Goal: Task Accomplishment & Management: Manage account settings

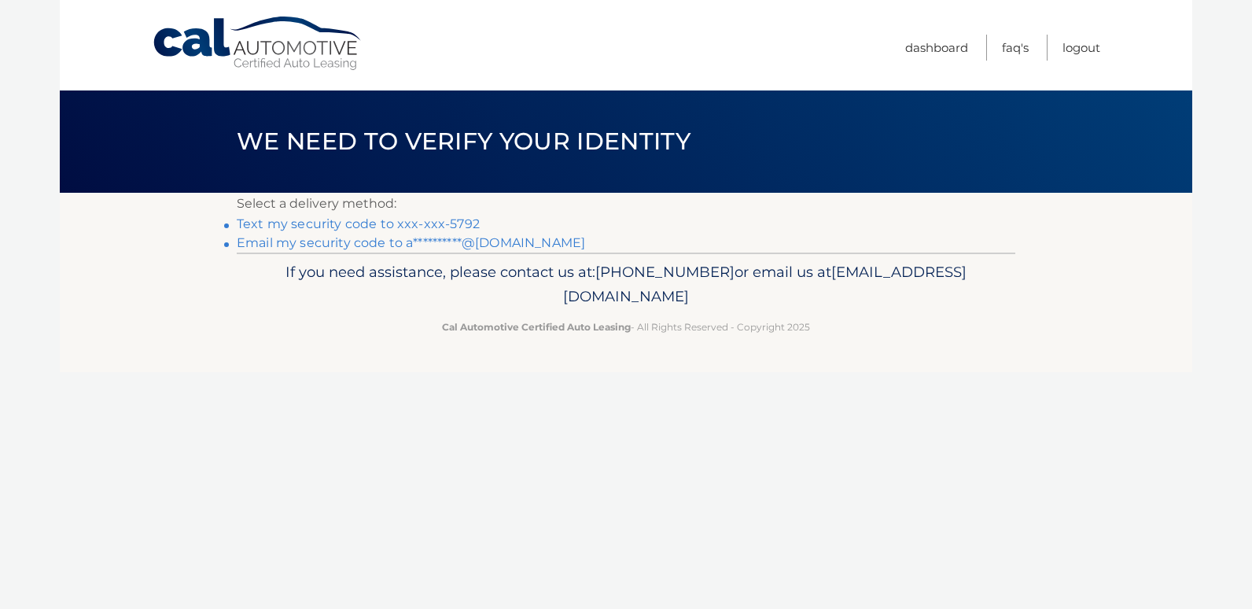
click at [462, 221] on link "Text my security code to xxx-xxx-5792" at bounding box center [358, 223] width 243 height 15
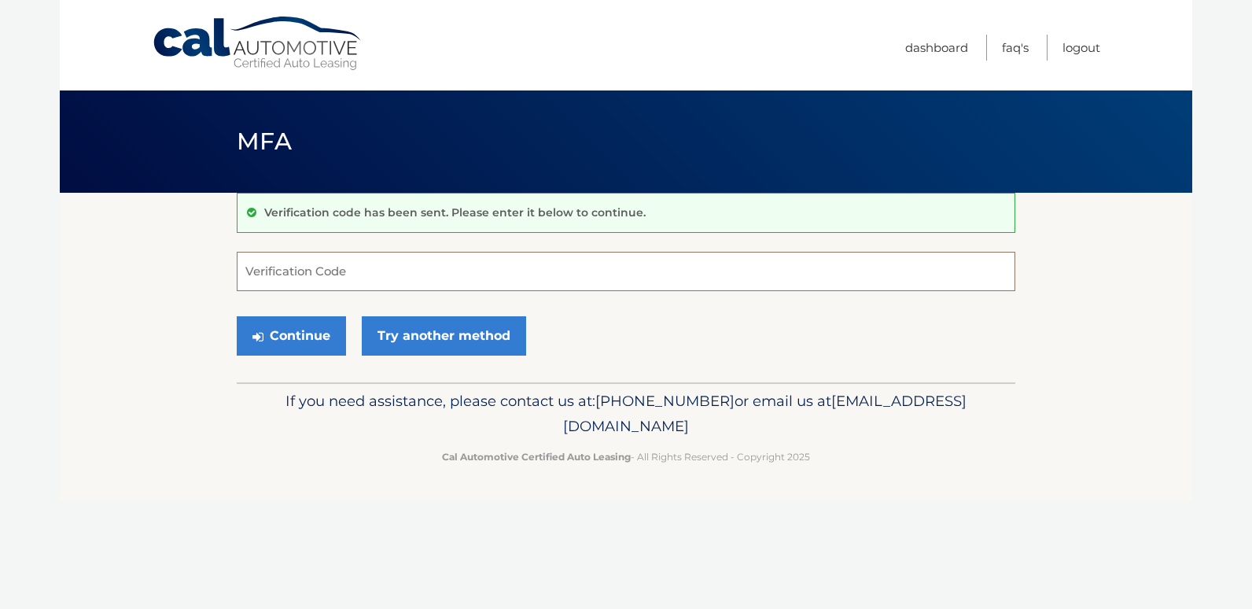
click at [708, 267] on input "Verification Code" at bounding box center [626, 271] width 779 height 39
type input "023821"
click at [280, 332] on button "Continue" at bounding box center [291, 335] width 109 height 39
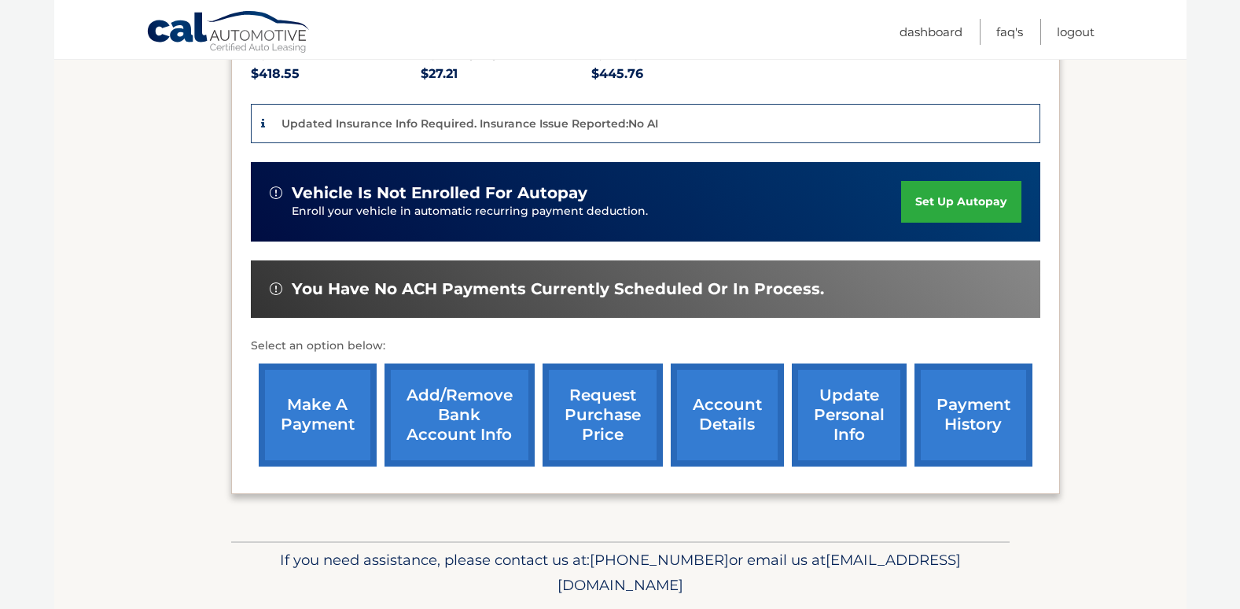
scroll to position [403, 0]
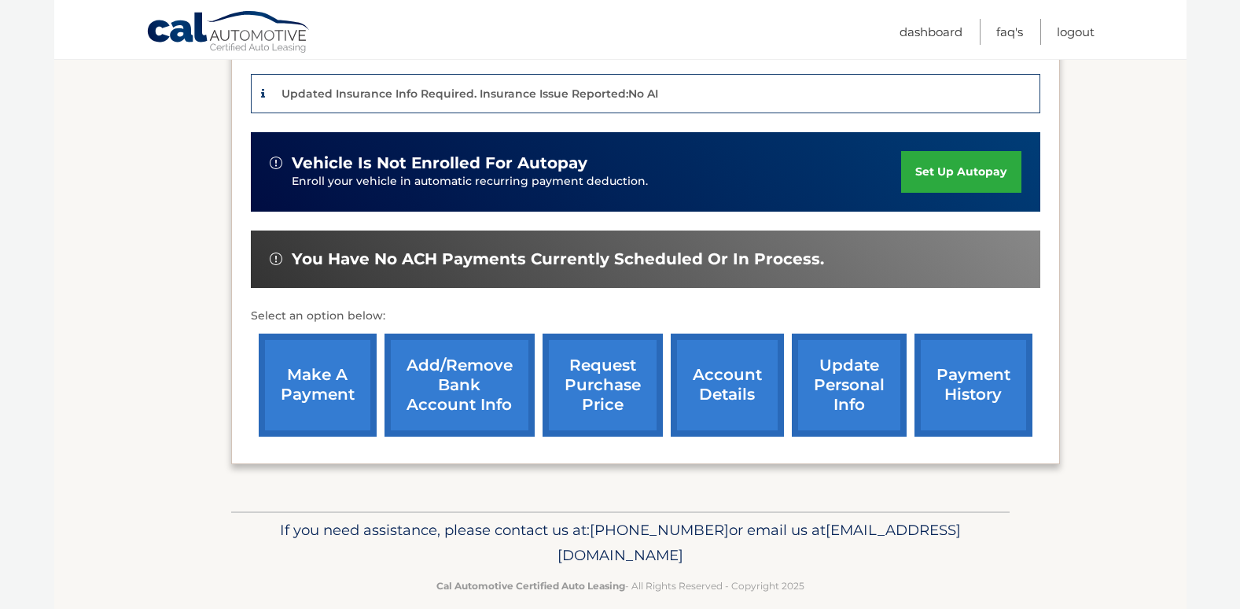
click at [319, 366] on link "make a payment" at bounding box center [318, 384] width 118 height 103
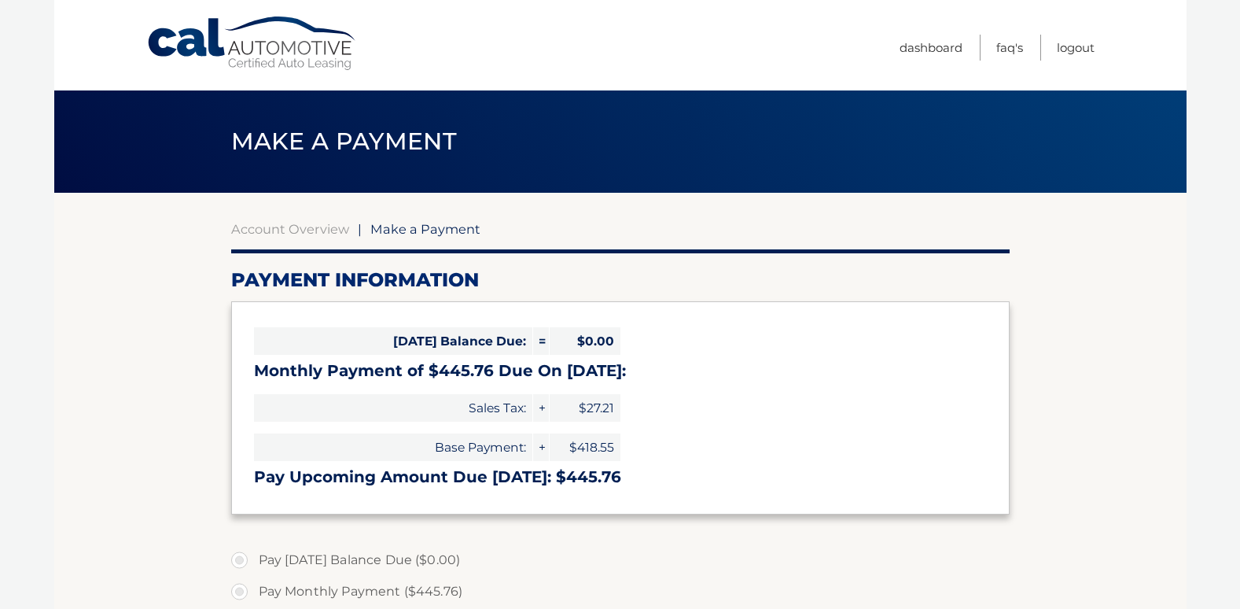
select select "NzI3YmJjMmMtYTNiNy00ZTU1LTk2ZDEtMWI4NjQ4OTVjY2Yx"
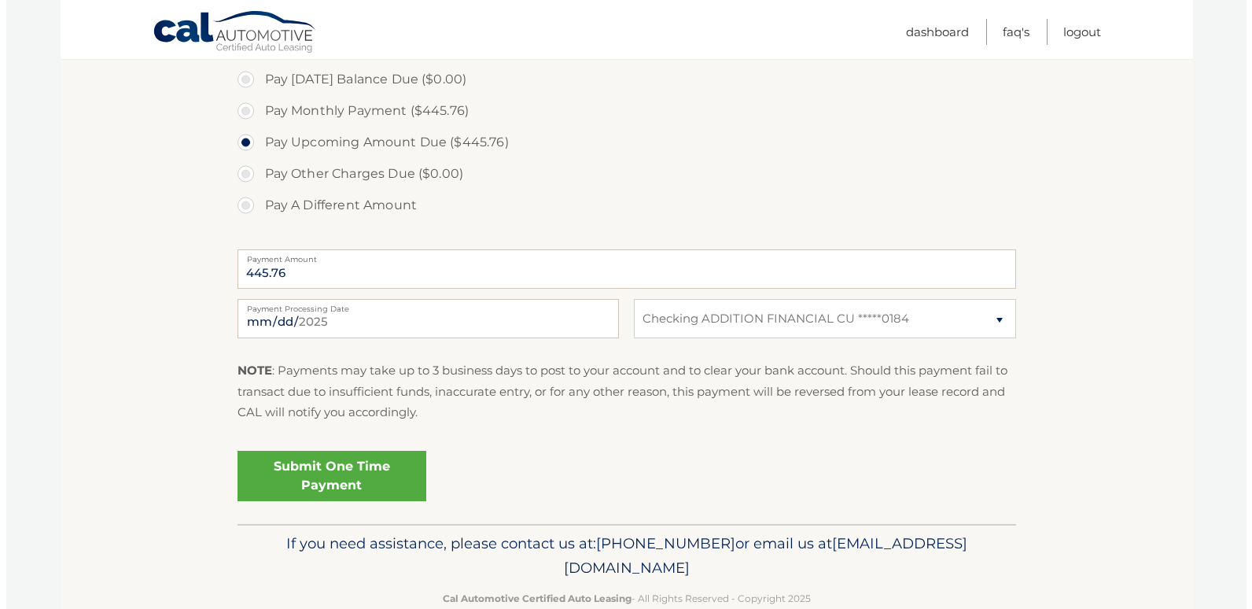
scroll to position [481, 0]
click at [362, 483] on link "Submit One Time Payment" at bounding box center [325, 475] width 189 height 50
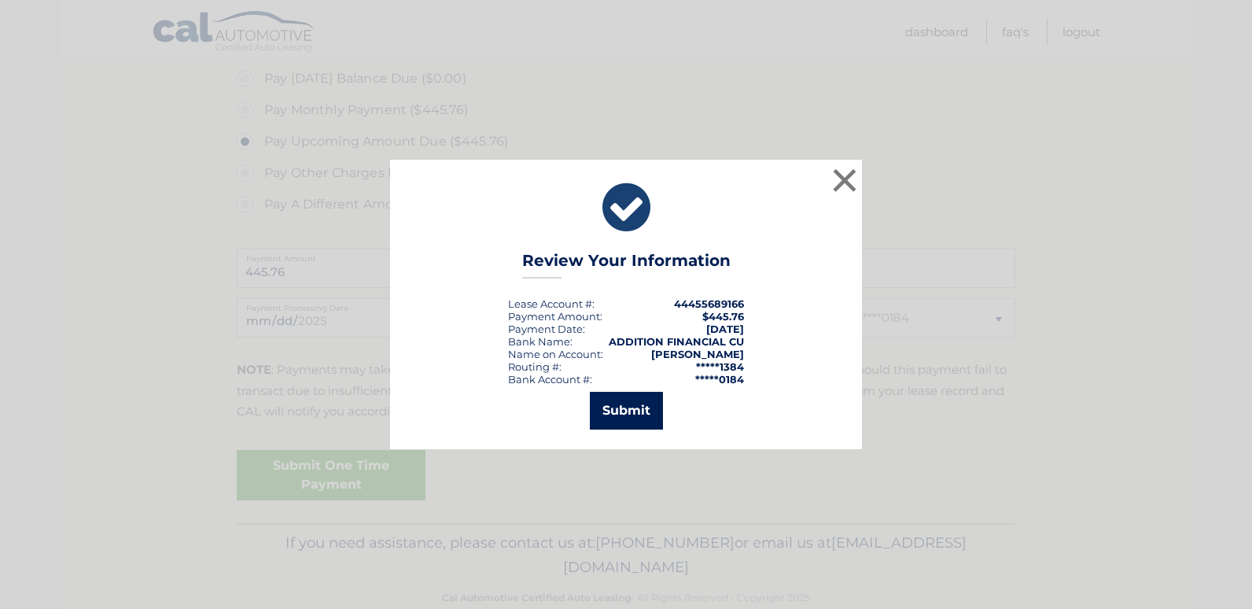
click at [614, 408] on button "Submit" at bounding box center [626, 411] width 73 height 38
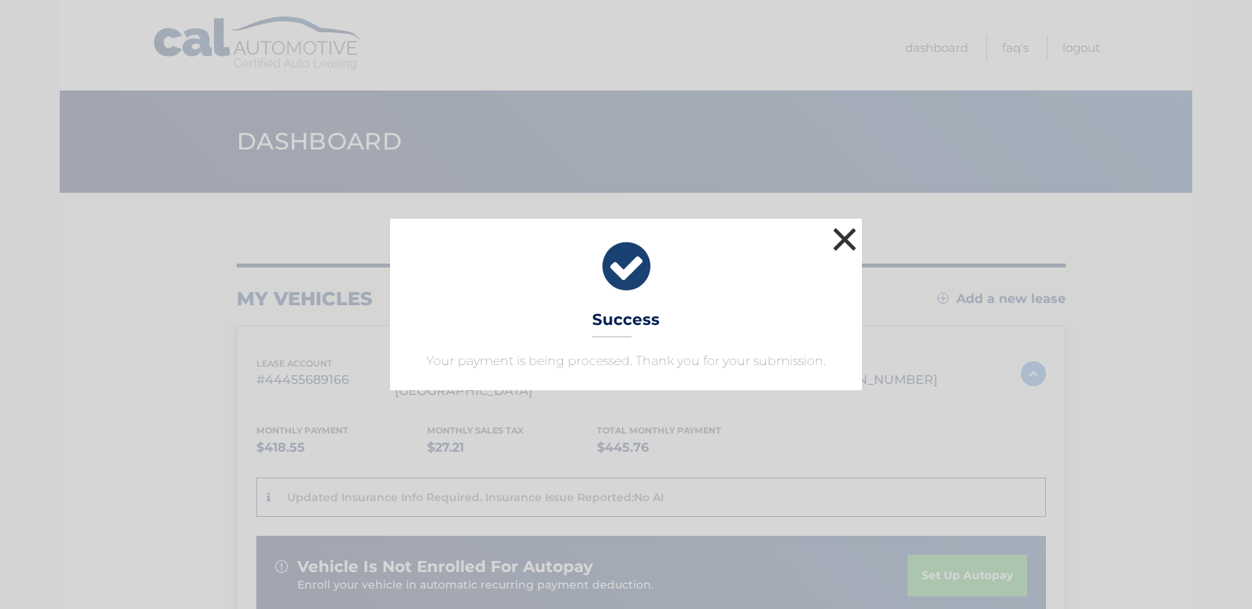
click at [837, 245] on button "×" at bounding box center [844, 238] width 31 height 31
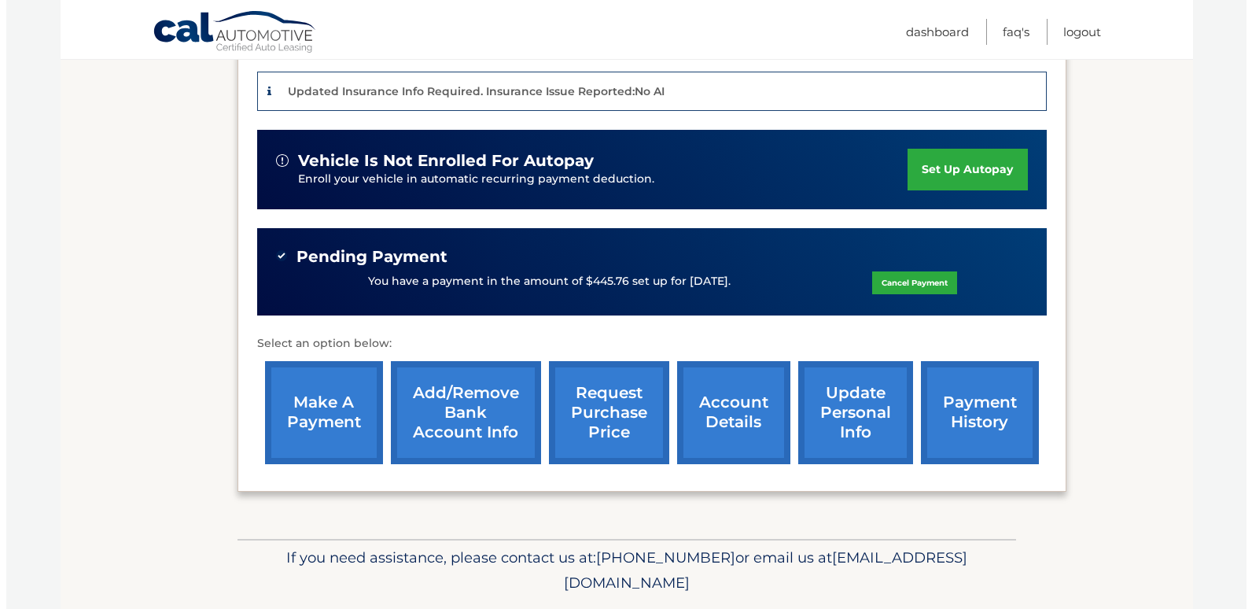
scroll to position [433, 0]
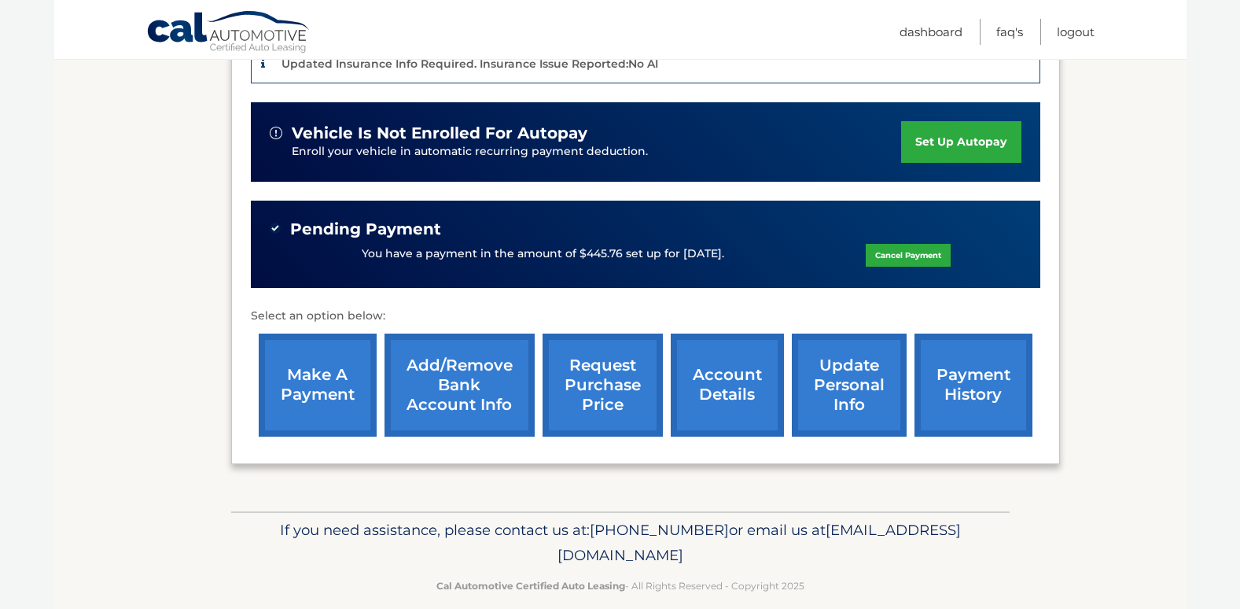
click at [602, 360] on link "request purchase price" at bounding box center [603, 384] width 120 height 103
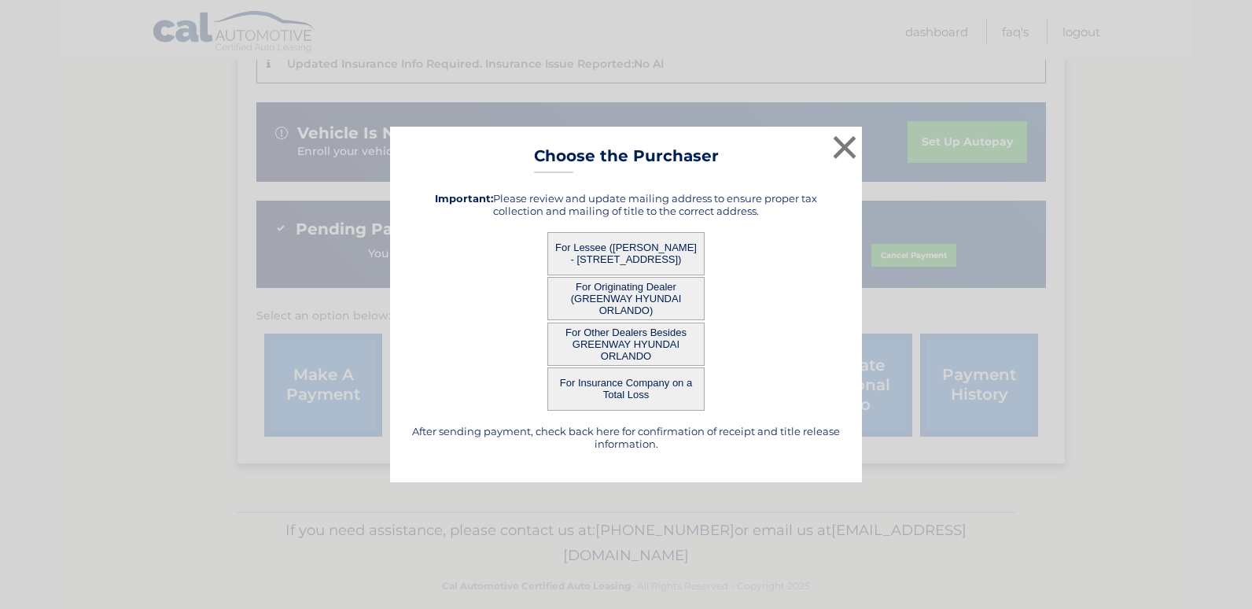
click at [643, 243] on button "For Lessee (ALISHA LEWIS - 5760 KINGSGATE DR, APT A, ORLANDO, FL 32839)" at bounding box center [625, 253] width 157 height 43
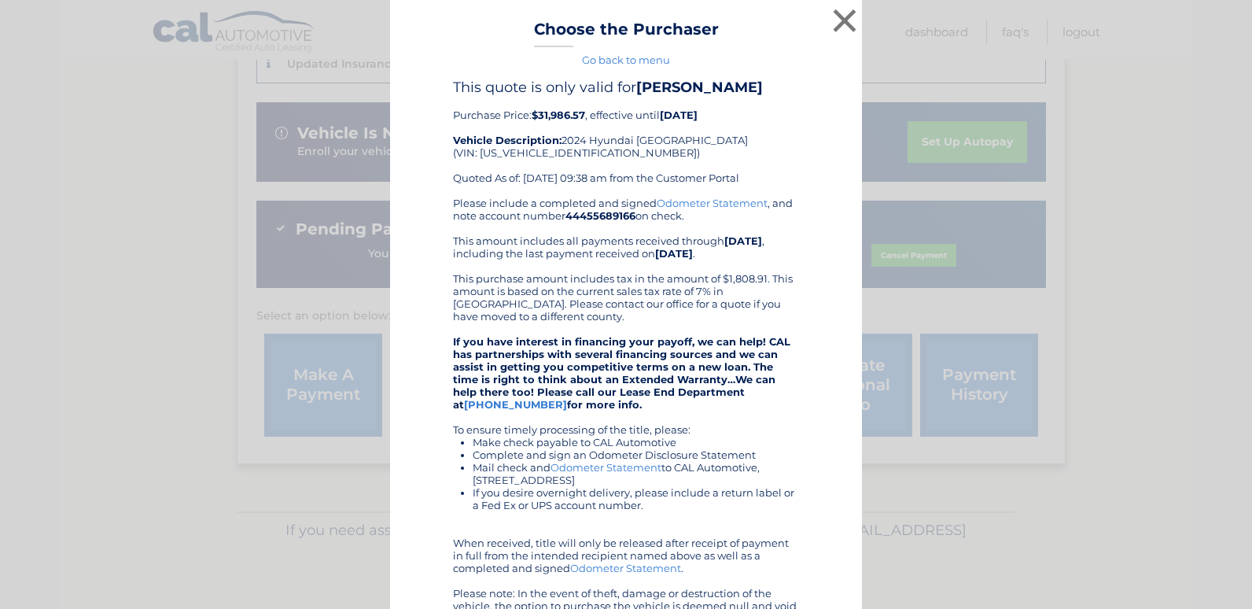
click at [636, 249] on div "Please include a completed and signed Odometer Statement , and note account num…" at bounding box center [626, 417] width 346 height 440
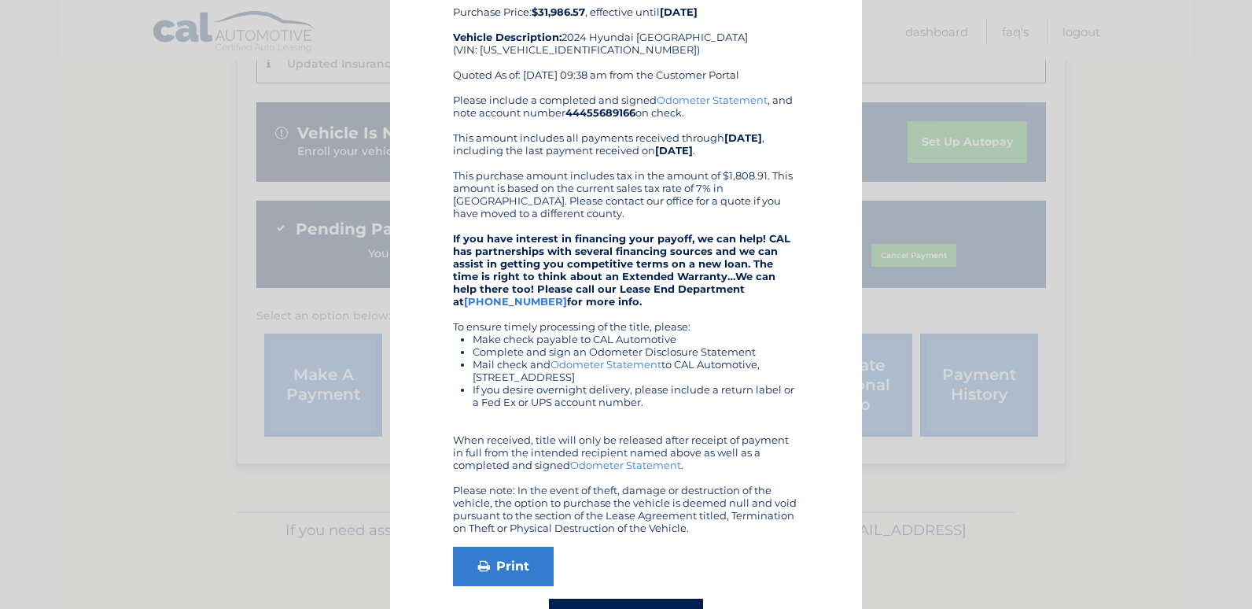
scroll to position [166, 0]
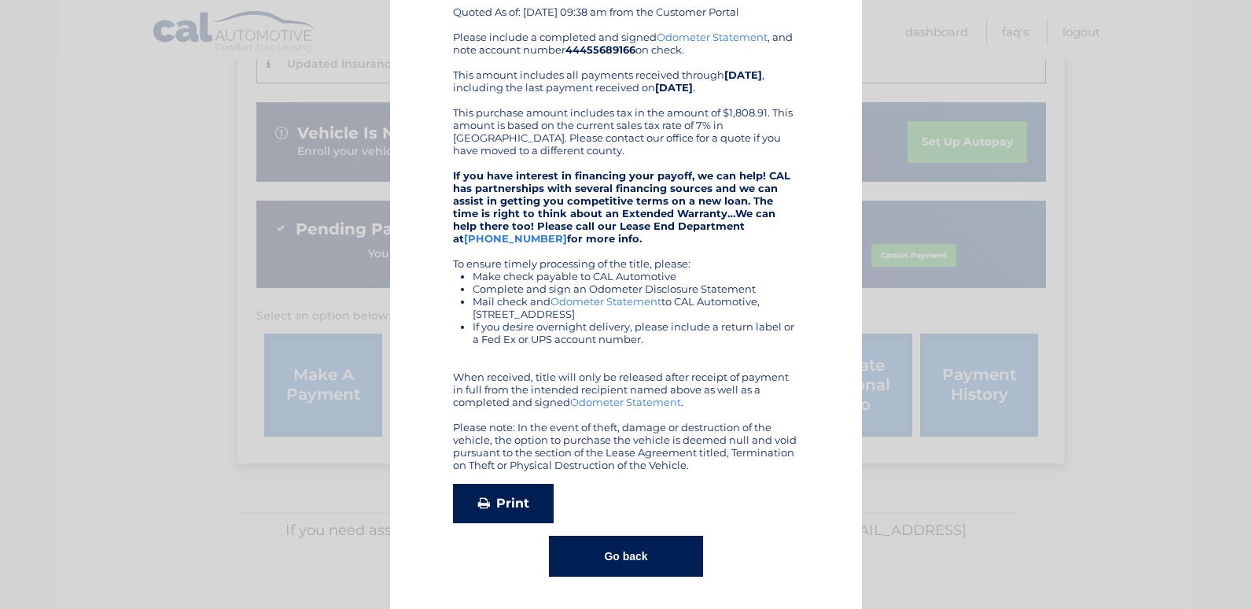
click at [499, 503] on link "Print" at bounding box center [503, 503] width 101 height 39
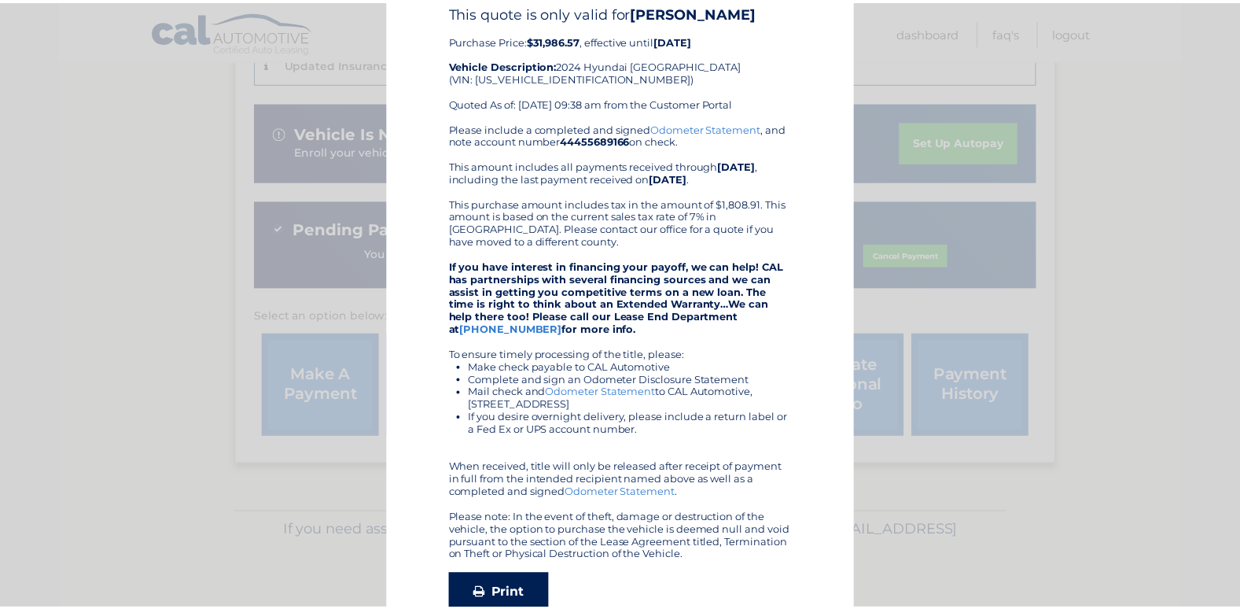
scroll to position [0, 0]
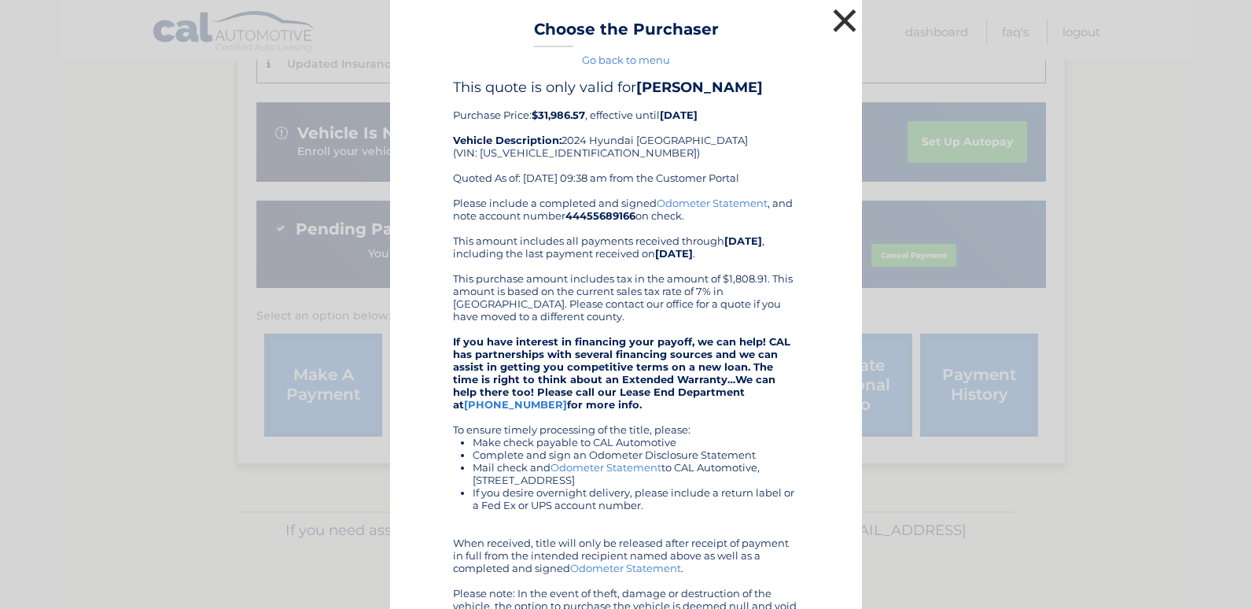
click at [845, 22] on button "×" at bounding box center [844, 20] width 31 height 31
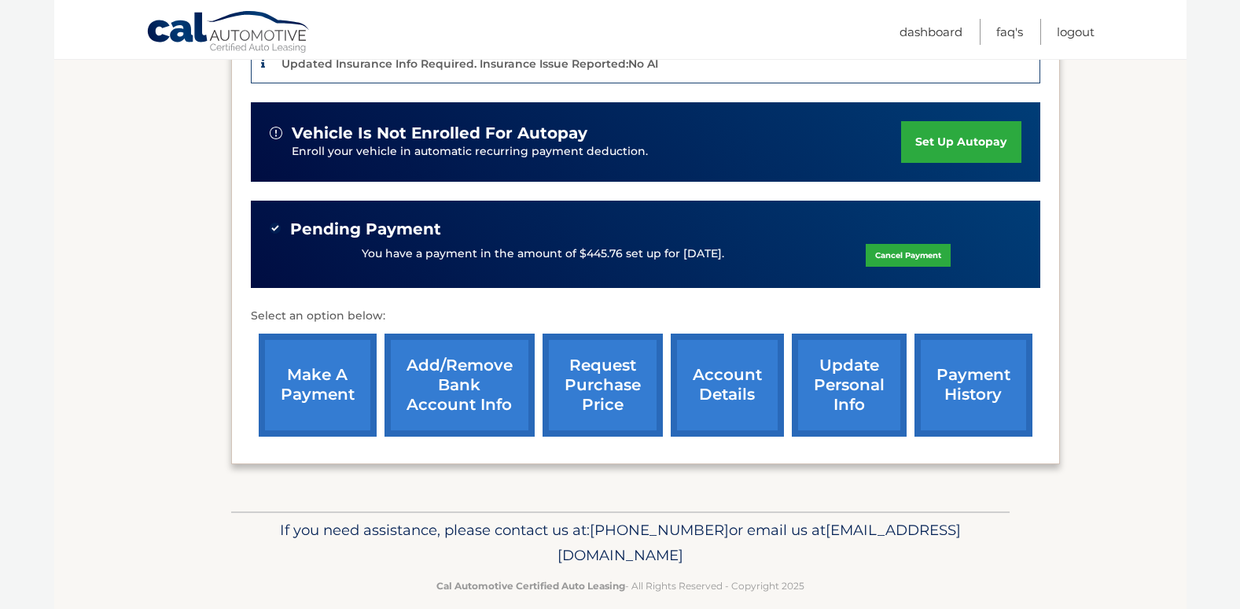
click at [953, 383] on link "payment history" at bounding box center [974, 384] width 118 height 103
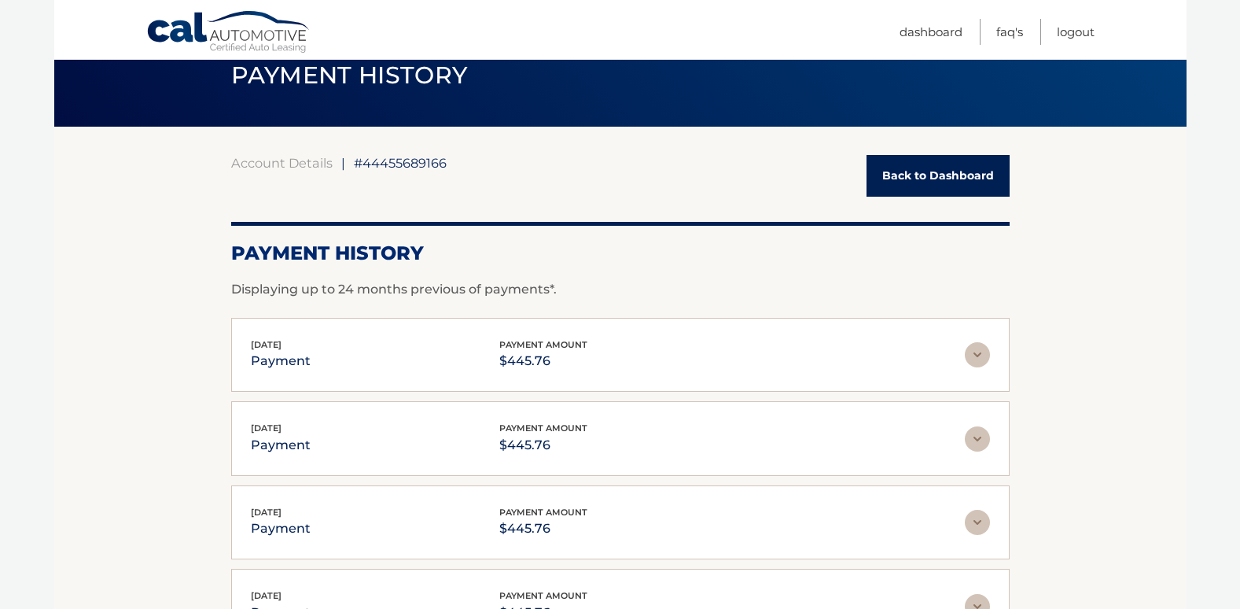
scroll to position [57, 0]
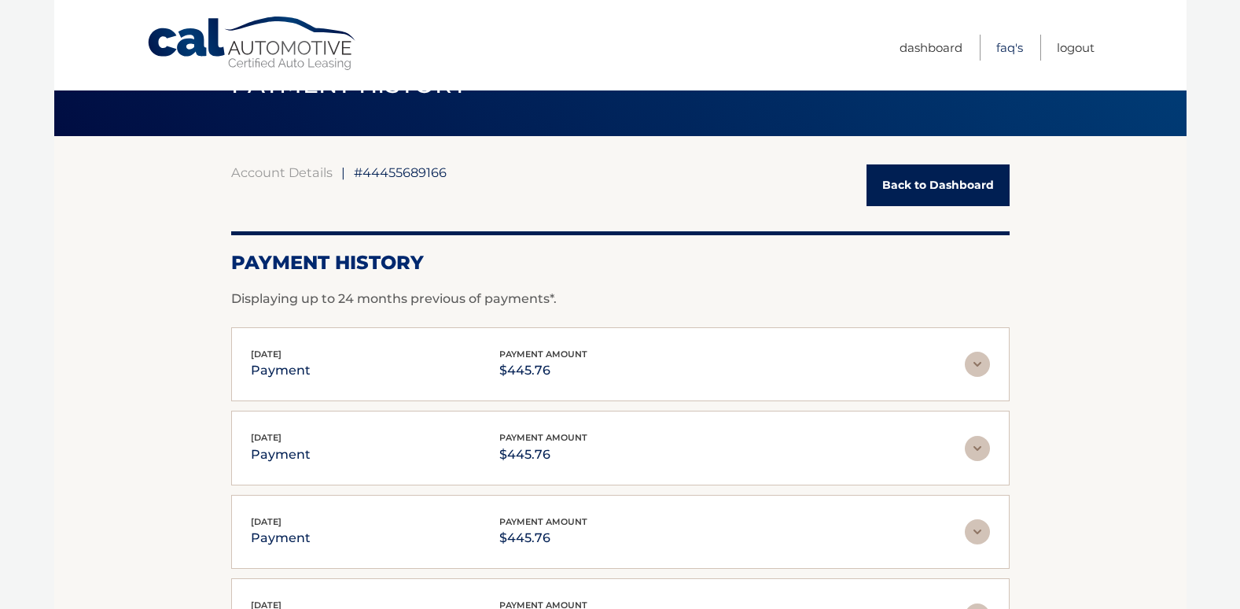
click at [1008, 47] on link "FAQ's" at bounding box center [1009, 48] width 27 height 26
